Goal: Information Seeking & Learning: Learn about a topic

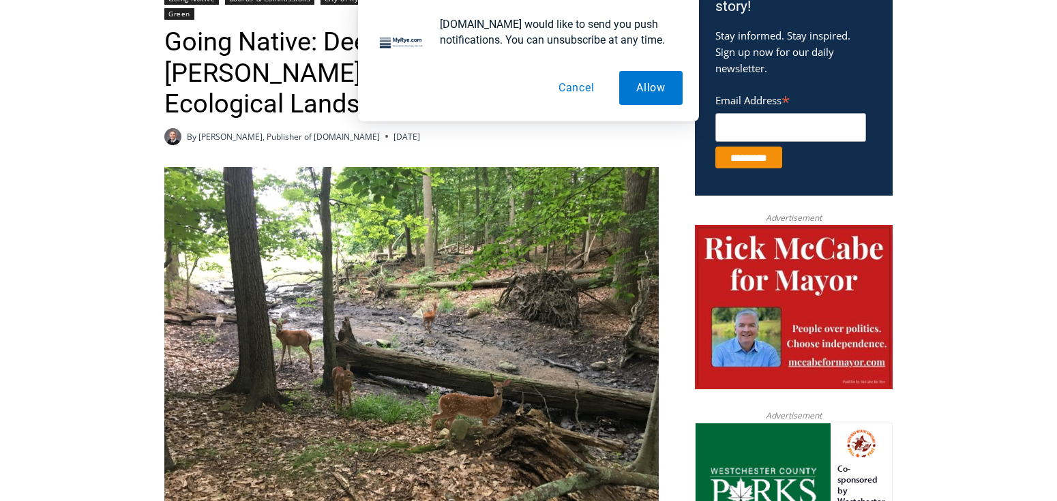
scroll to position [546, 0]
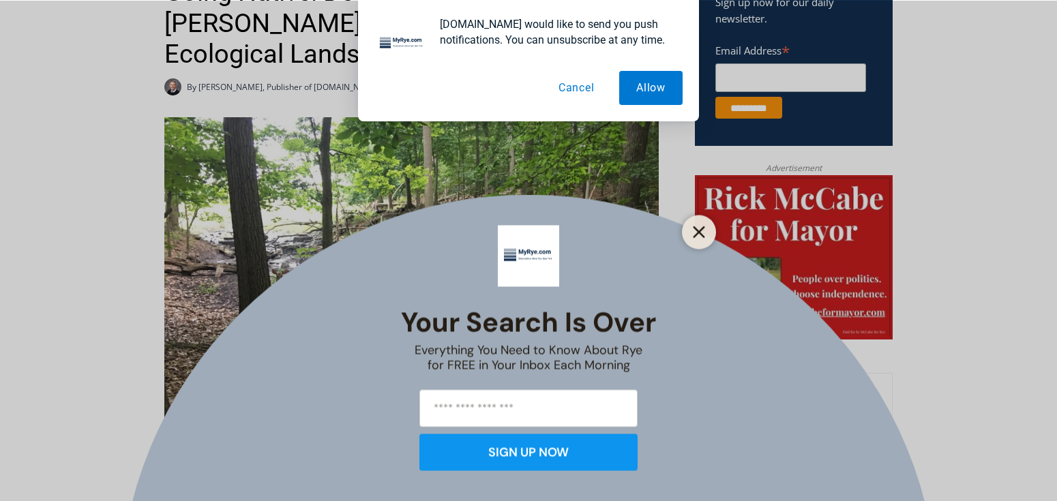
click at [704, 231] on icon "Close" at bounding box center [699, 232] width 12 height 12
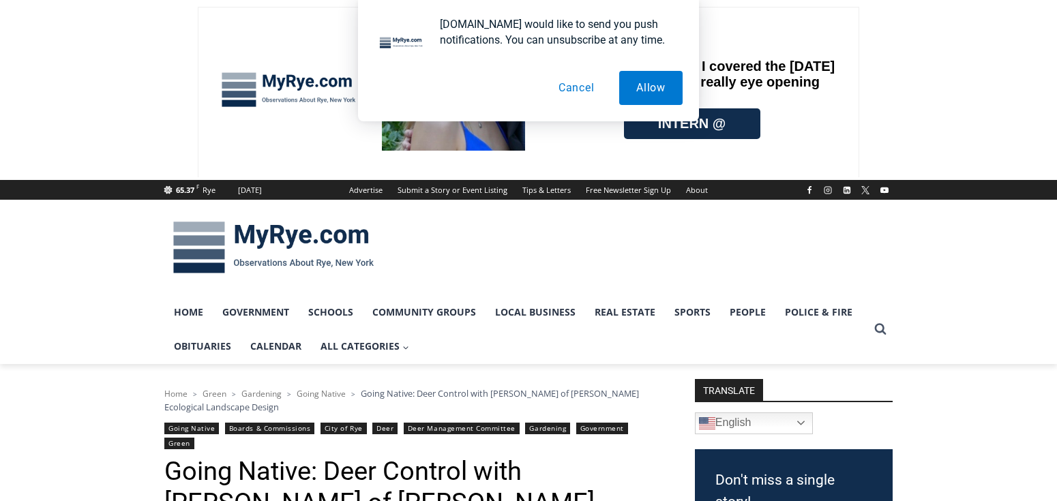
scroll to position [0, 0]
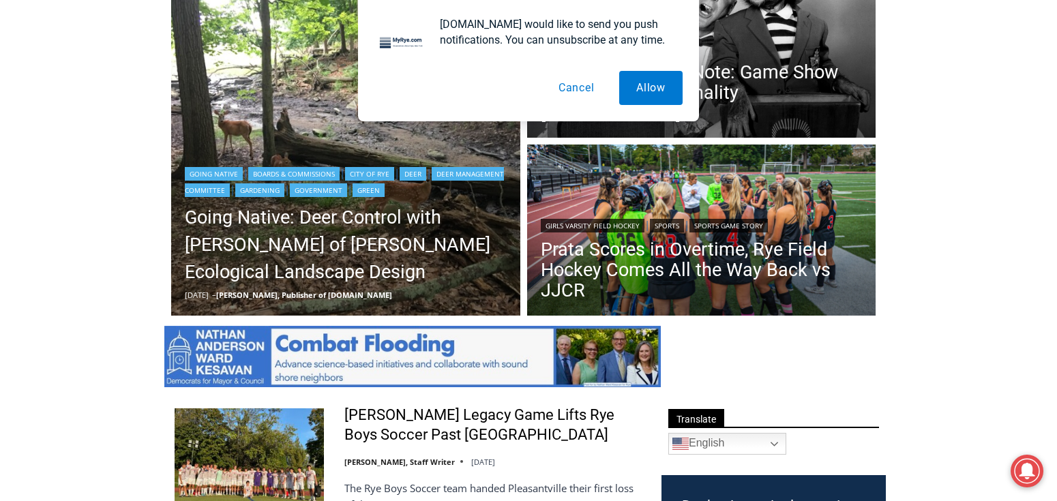
scroll to position [455, 0]
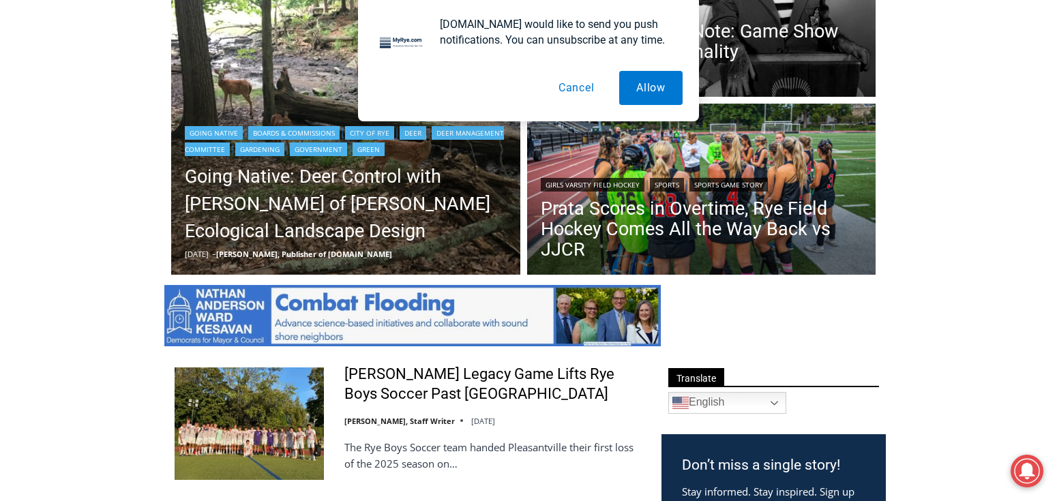
click at [226, 131] on link "Going Native" at bounding box center [214, 133] width 58 height 14
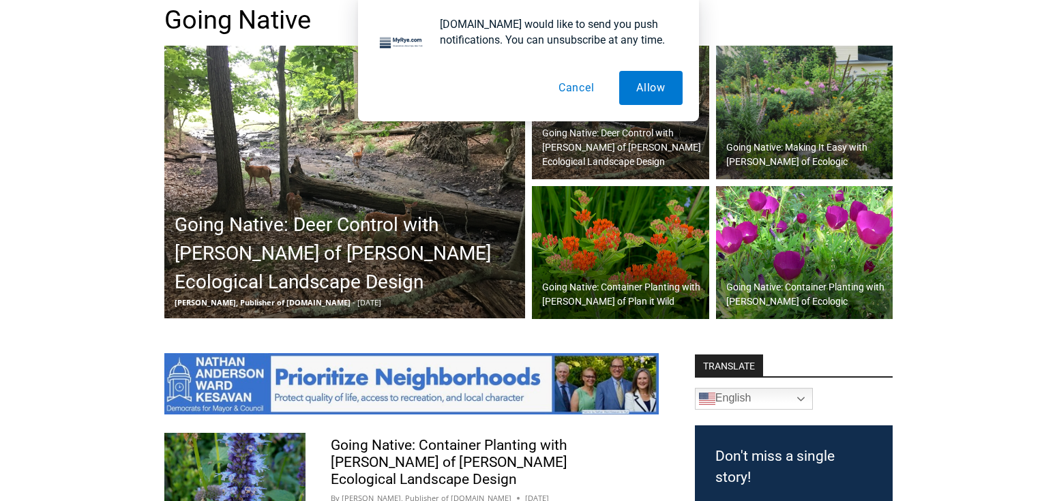
scroll to position [407, 0]
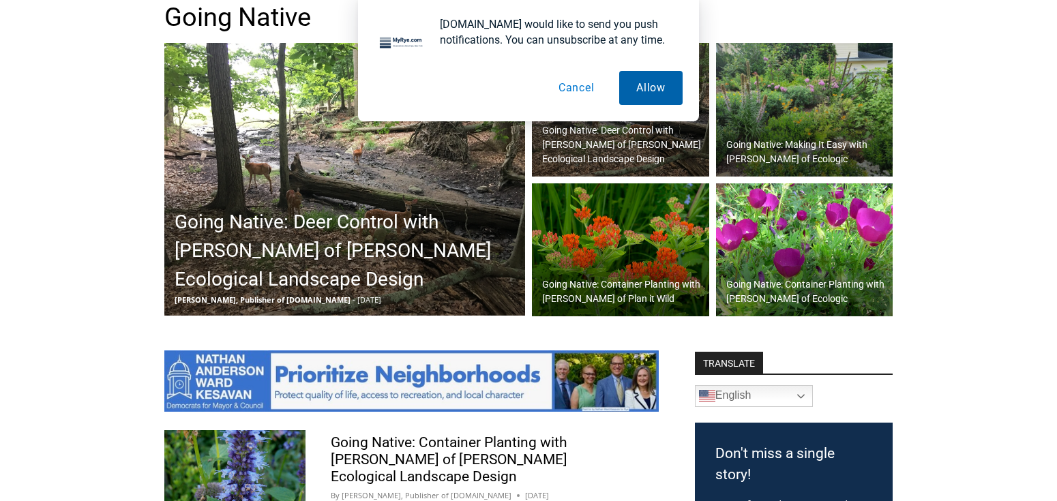
click at [649, 79] on button "Allow" at bounding box center [650, 88] width 63 height 34
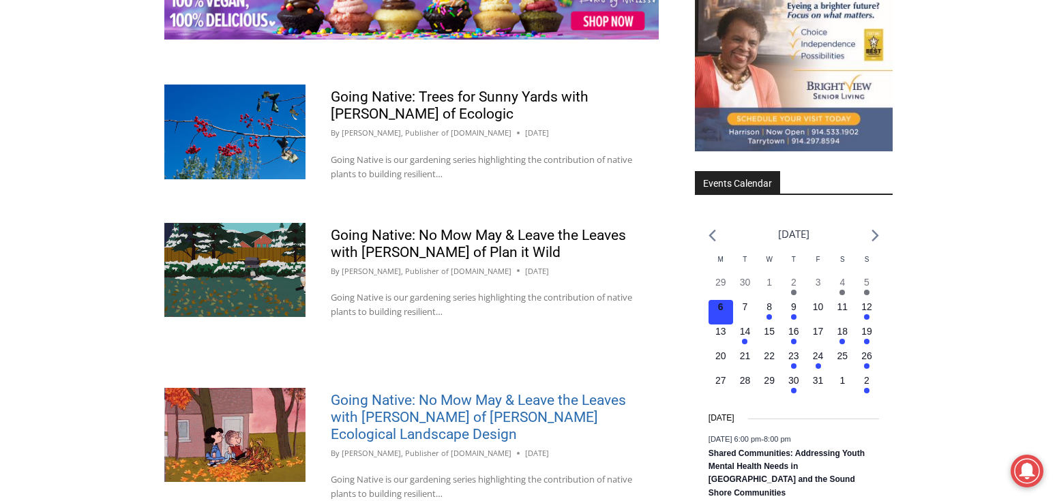
scroll to position [1817, 0]
